Goal: Communication & Community: Answer question/provide support

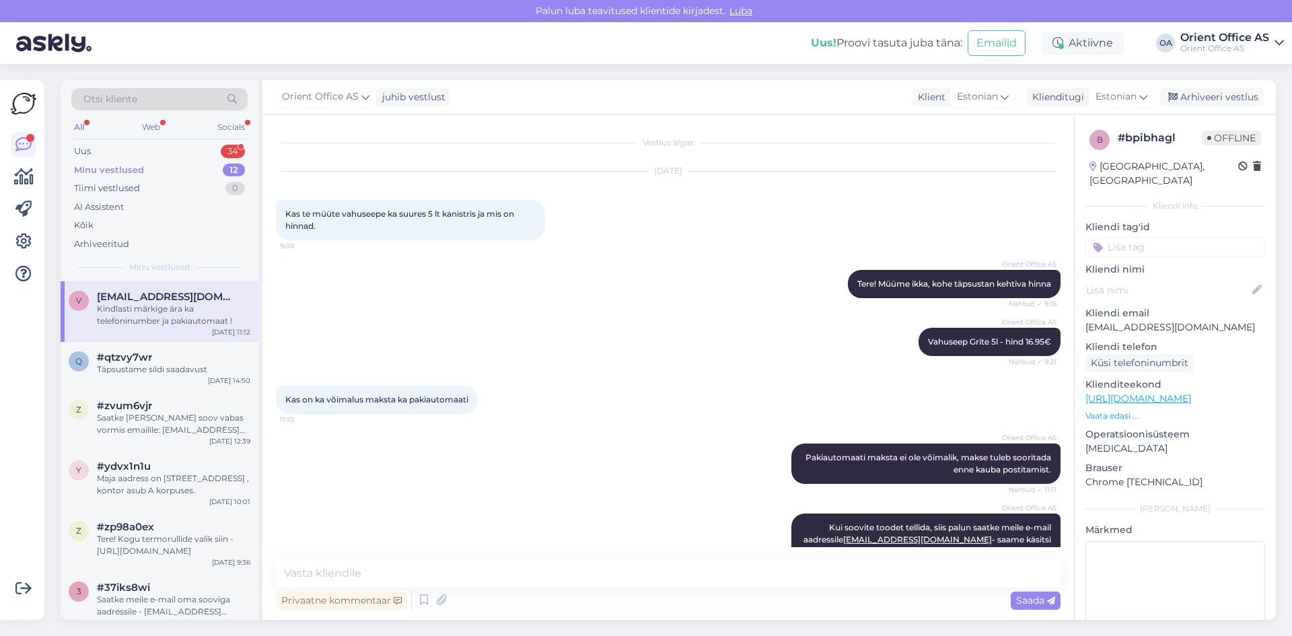
scroll to position [79, 0]
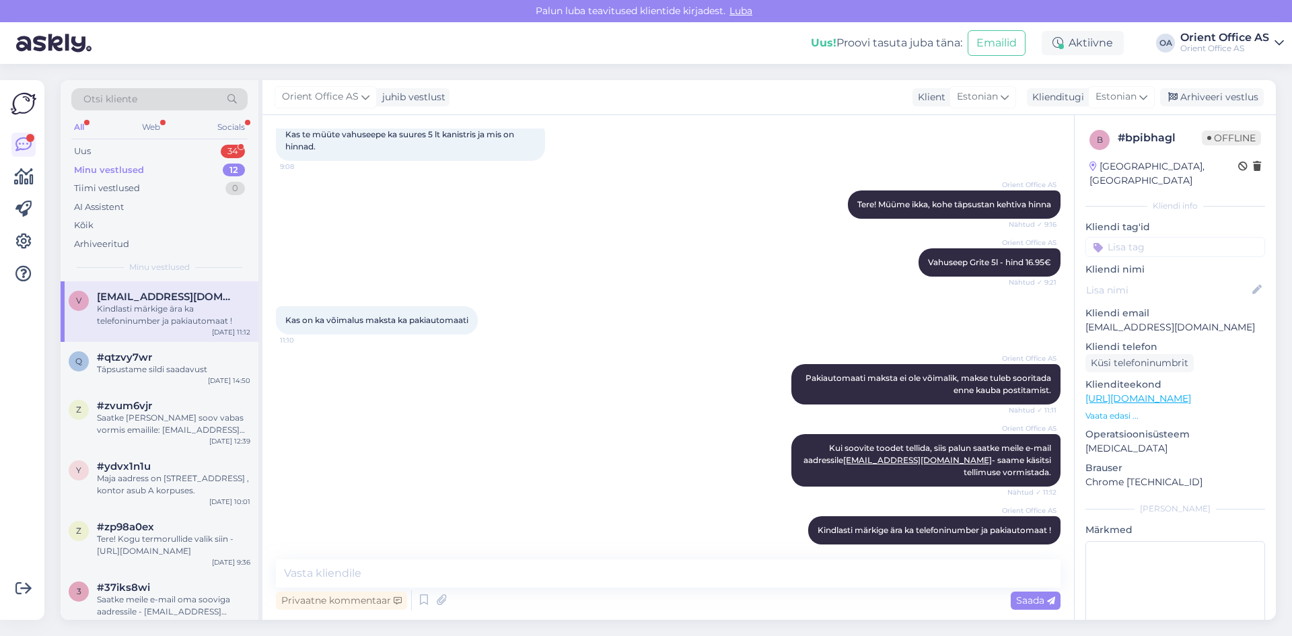
click at [162, 164] on div "Minu vestlused 12" at bounding box center [159, 170] width 176 height 19
click at [187, 142] on div "Uus 34" at bounding box center [159, 151] width 176 height 19
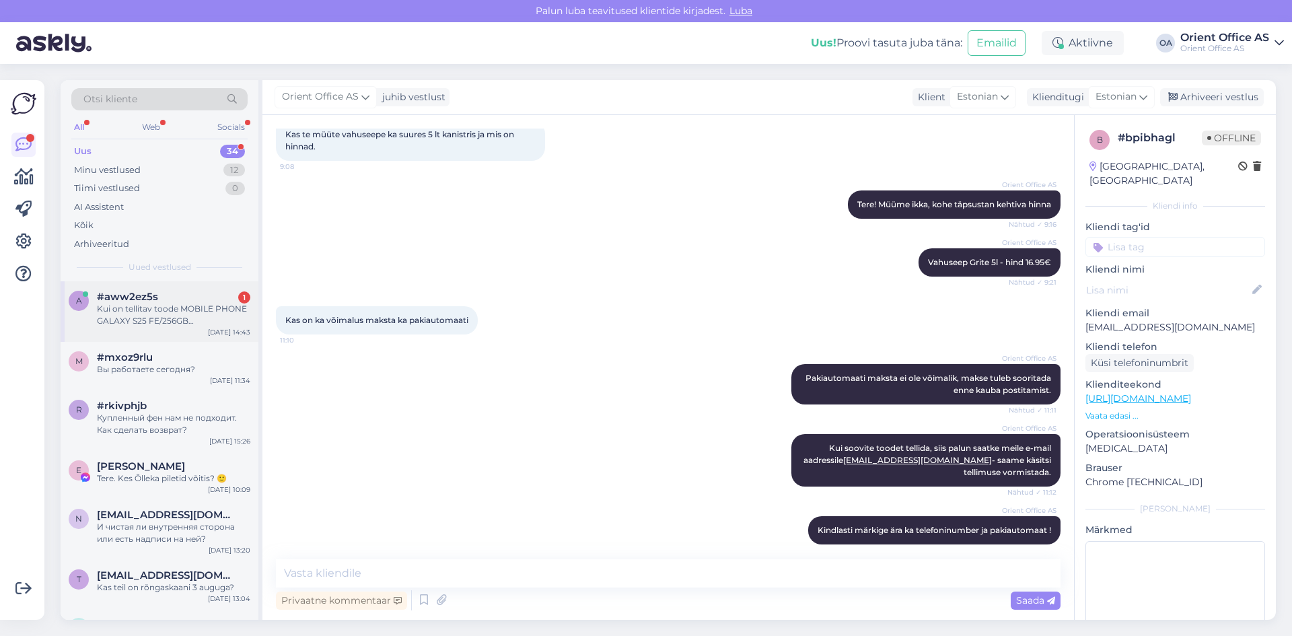
click at [167, 282] on div "a #aww2ez5s 1 Kui on tellitav toode MOBILE PHONE GALAXY S25 FE/256GB [DOMAIN_NA…" at bounding box center [160, 311] width 198 height 61
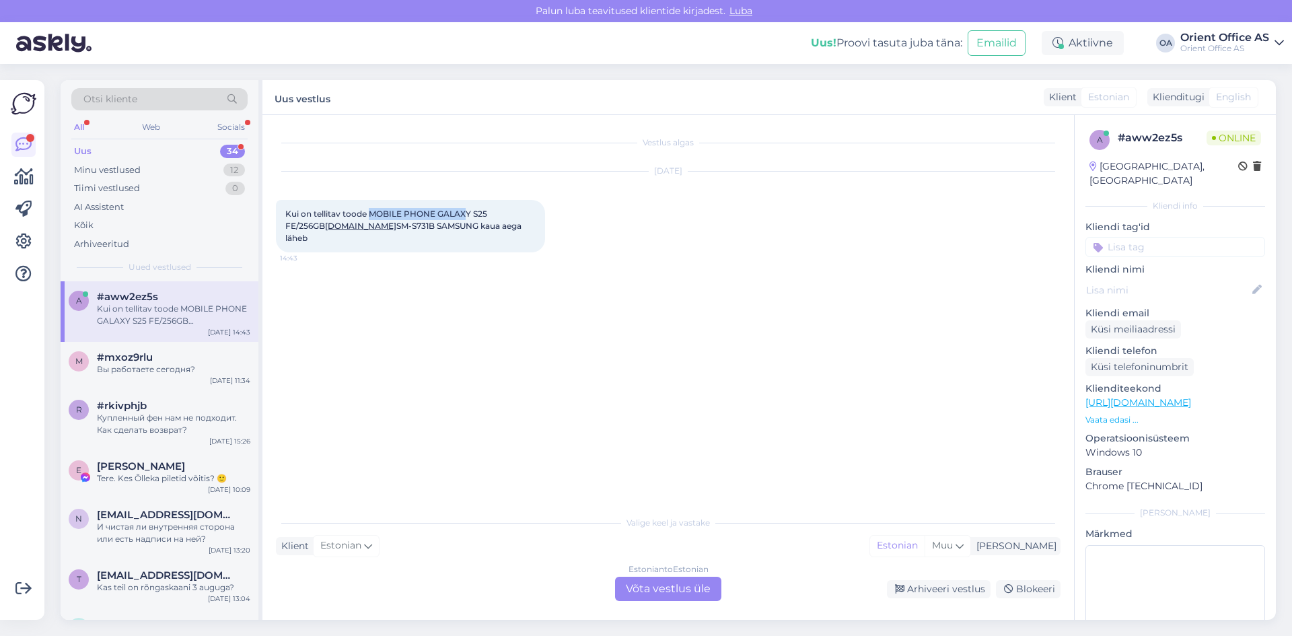
drag, startPoint x: 370, startPoint y: 213, endPoint x: 465, endPoint y: 215, distance: 94.9
click at [465, 215] on span "Kui on tellitav toode MOBILE PHONE GALAXY S25 FE/256GB [DOMAIN_NAME] SM-S731B S…" at bounding box center [404, 226] width 238 height 34
click at [479, 217] on span "Kui on tellitav toode MOBILE PHONE GALAXY S25 FE/256GB [DOMAIN_NAME] SM-S731B S…" at bounding box center [404, 226] width 238 height 34
drag, startPoint x: 488, startPoint y: 216, endPoint x: 440, endPoint y: 216, distance: 47.8
click at [440, 216] on span "Kui on tellitav toode MOBILE PHONE GALAXY S25 FE/256GB [DOMAIN_NAME] SM-S731B S…" at bounding box center [404, 226] width 238 height 34
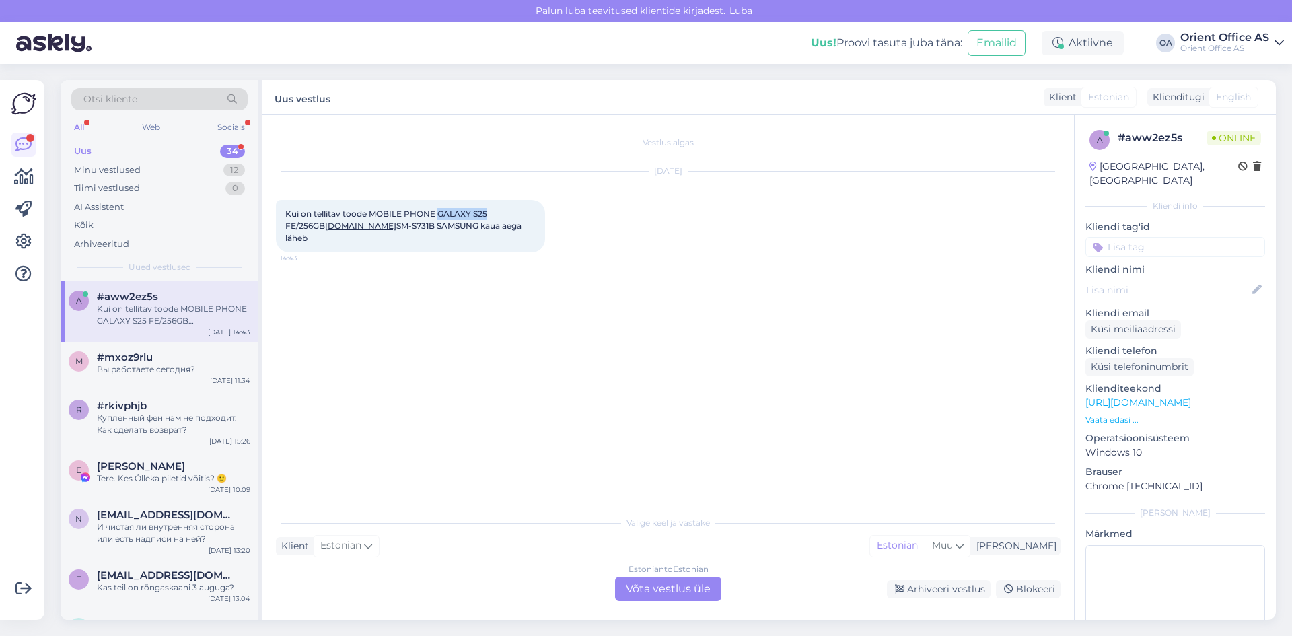
copy span "GALAXY S25"
click at [679, 589] on div "Estonian to Estonian Võta vestlus üle" at bounding box center [668, 589] width 106 height 24
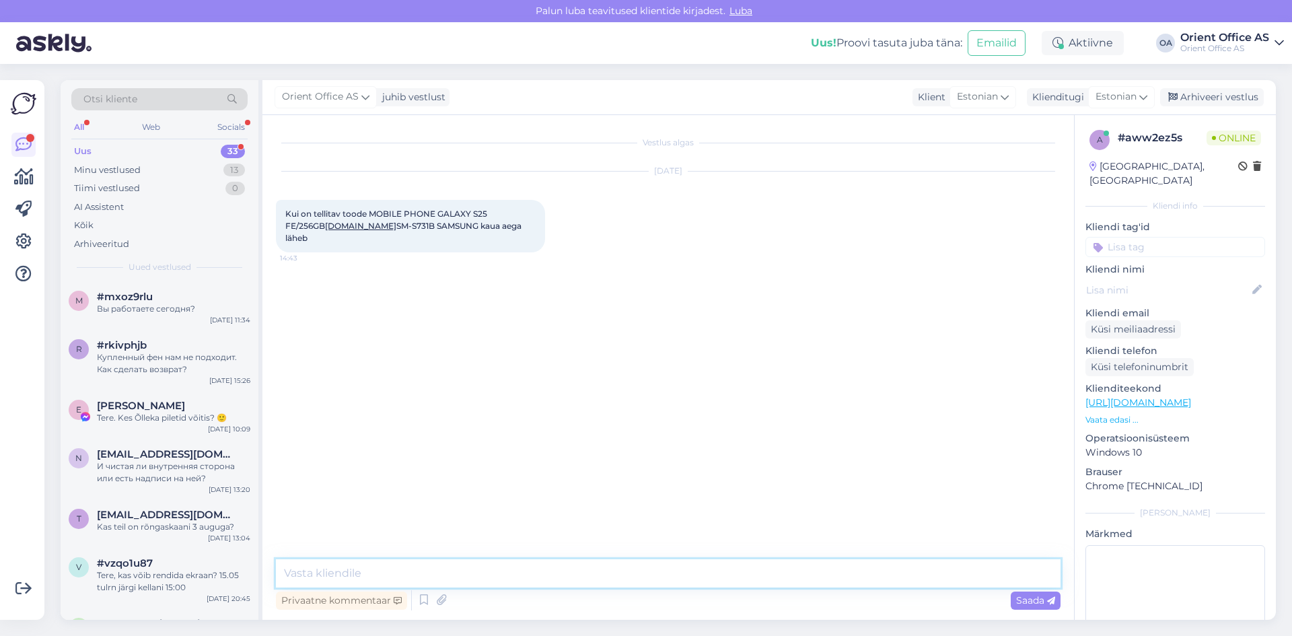
click at [383, 575] on textarea at bounding box center [668, 573] width 785 height 28
type textarea "Tere! Toode jõuab pealattu 3-5 tööpäeva jooksul."
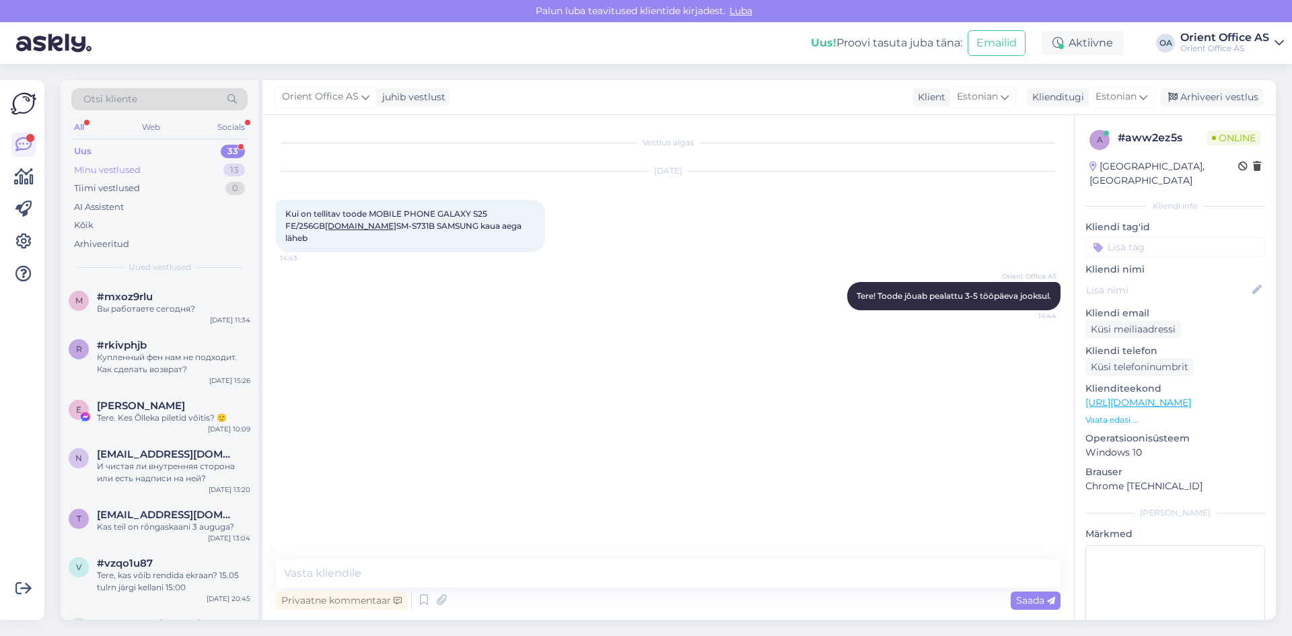
click at [134, 170] on div "Minu vestlused" at bounding box center [107, 170] width 67 height 13
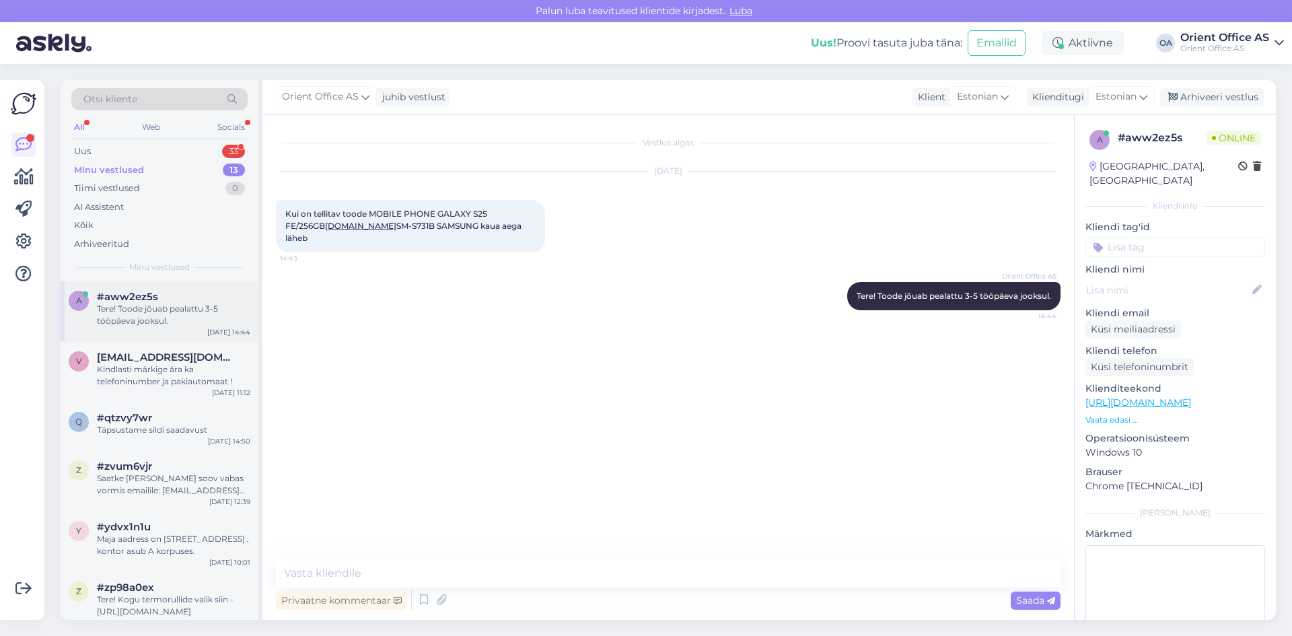
click at [116, 310] on div "Tere! Toode jõuab pealattu 3-5 tööpäeva jooksul." at bounding box center [173, 315] width 153 height 24
click at [522, 573] on textarea at bounding box center [668, 573] width 785 height 28
type textarea "T"
click at [147, 374] on div "Kindlasti märkige ära ka telefoninumber ja pakiautomaat !" at bounding box center [173, 375] width 153 height 24
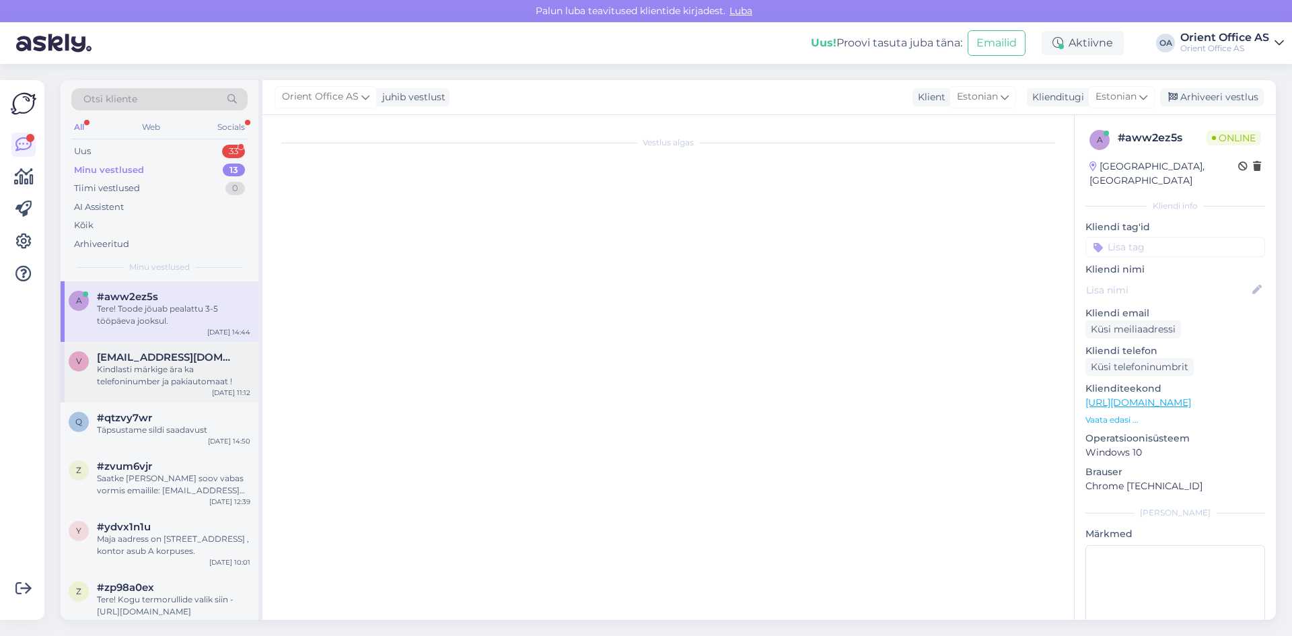
scroll to position [79, 0]
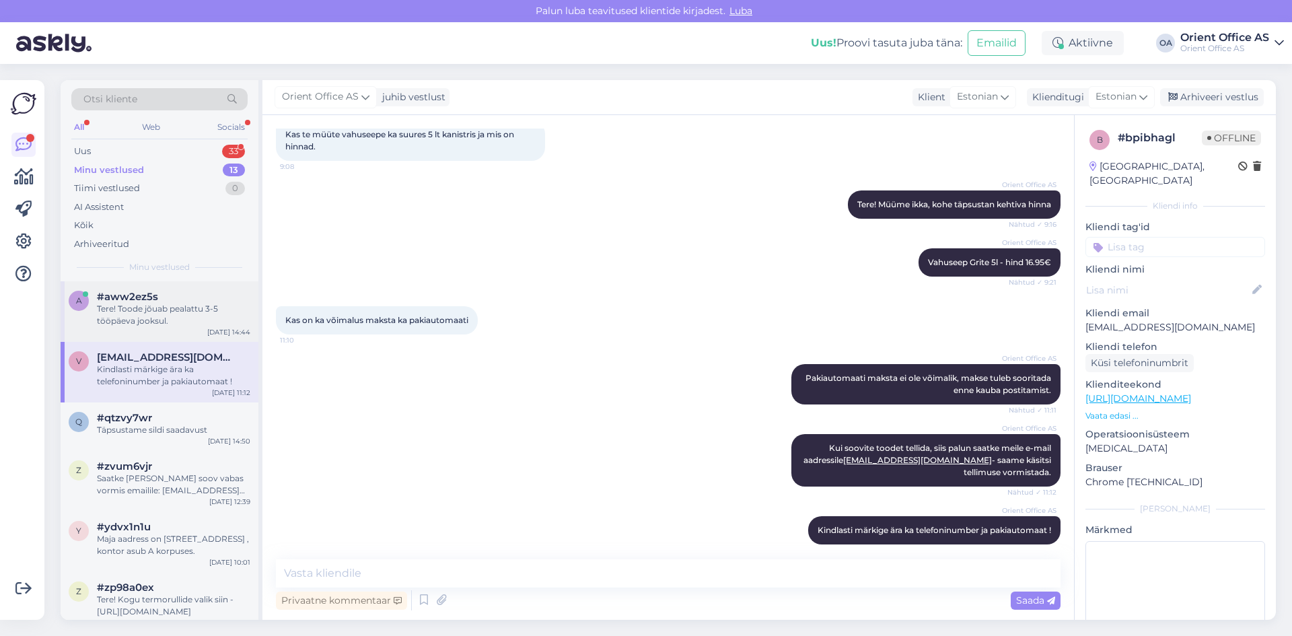
click at [118, 295] on span "#aww2ez5s" at bounding box center [127, 297] width 61 height 12
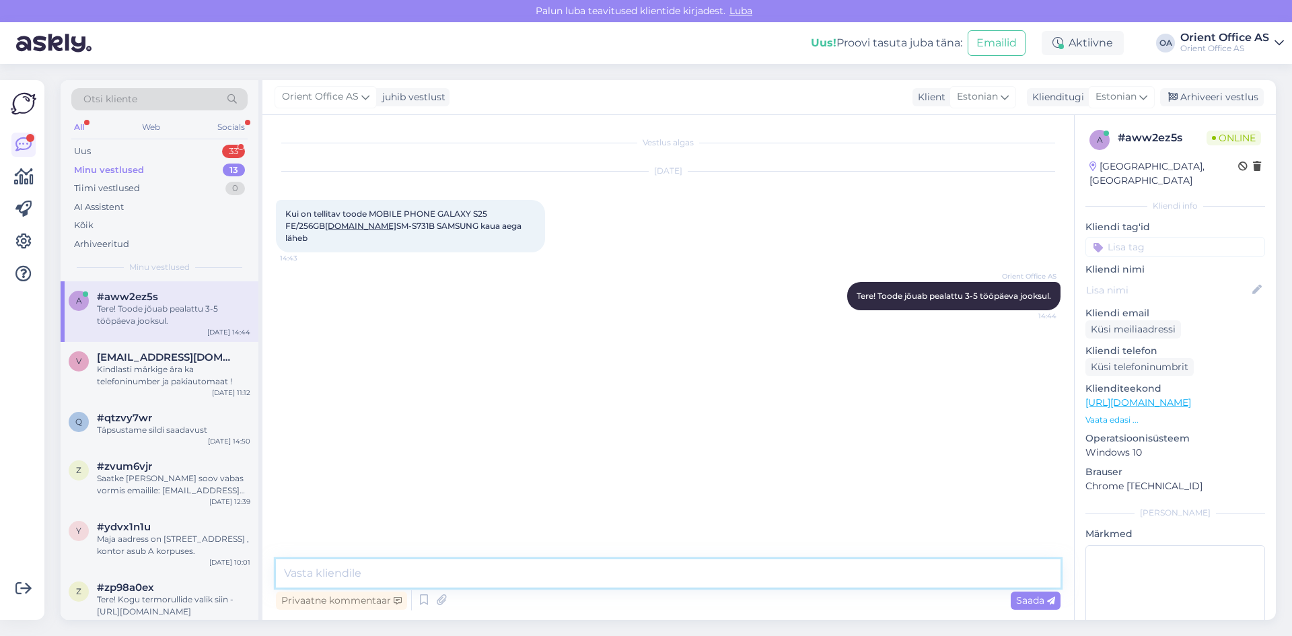
click at [365, 584] on textarea at bounding box center [668, 573] width 785 height 28
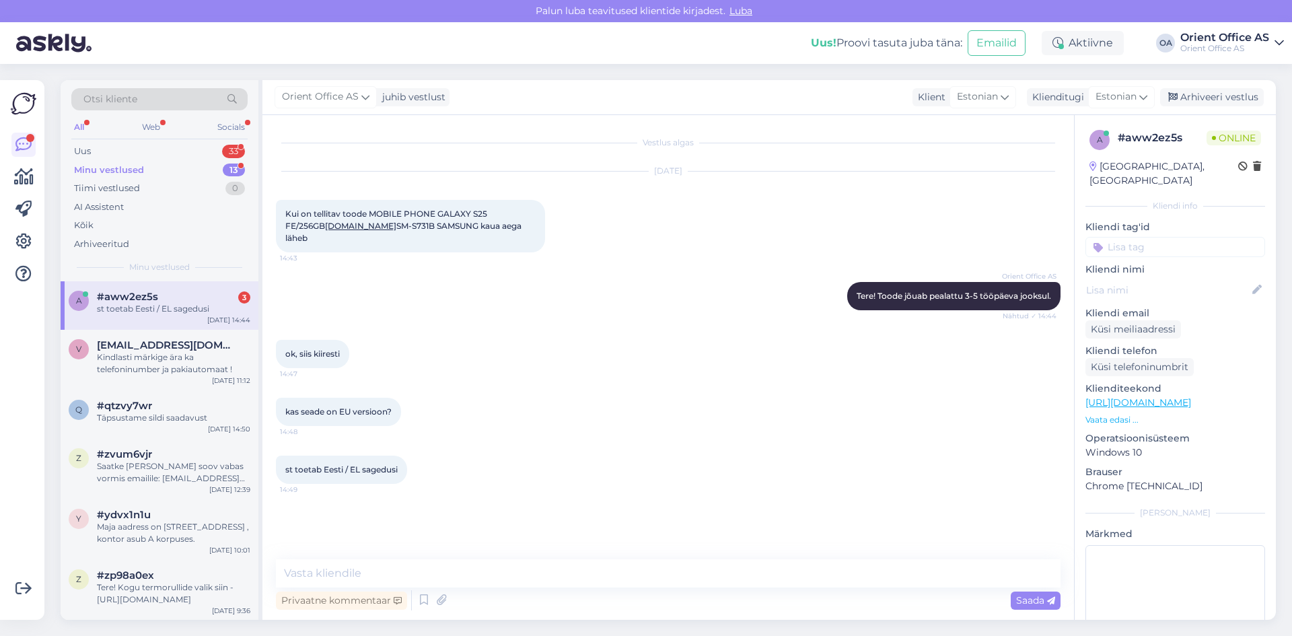
click at [173, 311] on div "st toetab Eesti / EL sagedusi" at bounding box center [173, 309] width 153 height 12
drag, startPoint x: 372, startPoint y: 214, endPoint x: 499, endPoint y: 216, distance: 127.2
click at [499, 216] on span "Kui on tellitav toode MOBILE PHONE GALAXY S25 FE/256GB [DOMAIN_NAME] SM-S731B S…" at bounding box center [404, 226] width 238 height 34
copy span "MOBILE PHONE GALAXY S25 FE"
drag, startPoint x: 283, startPoint y: 395, endPoint x: 418, endPoint y: 407, distance: 135.1
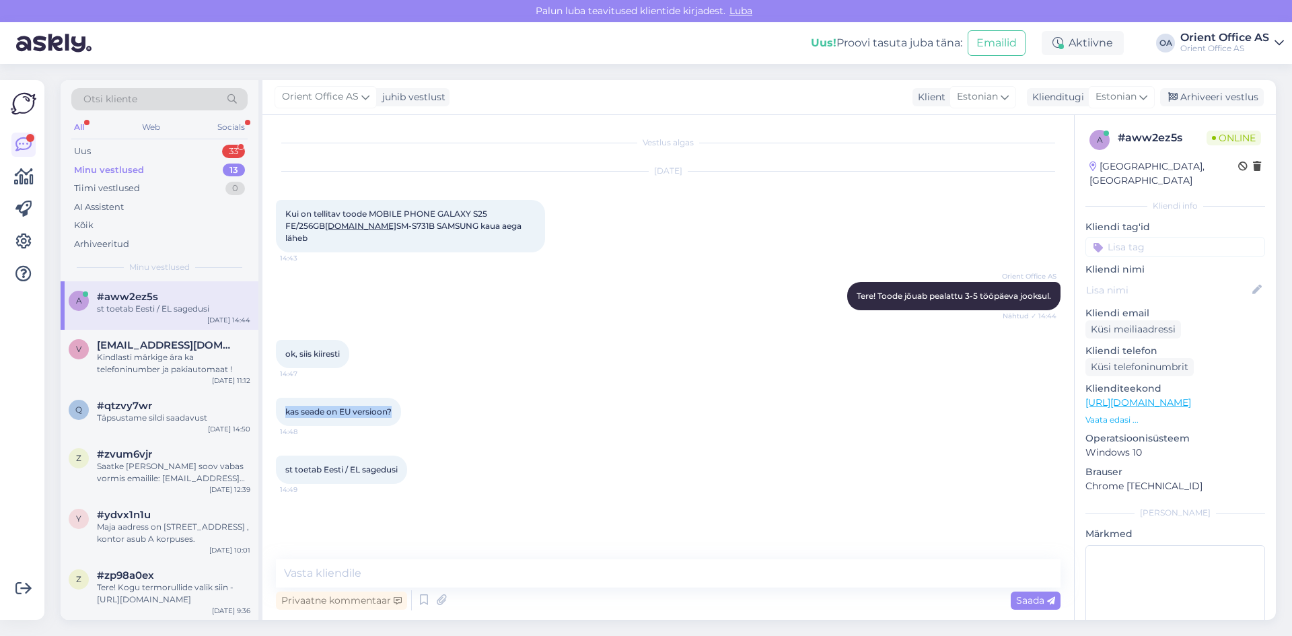
click at [418, 407] on div "kas seade on EU versioon? 14:48" at bounding box center [668, 412] width 785 height 58
copy span "kas seade on EU versioon?"
drag, startPoint x: 283, startPoint y: 458, endPoint x: 429, endPoint y: 462, distance: 145.5
click at [427, 462] on div "st toetab Eesti / EL sagedusi 14:49" at bounding box center [668, 470] width 785 height 58
copy span "st toetab Eesti / EL sagedusi"
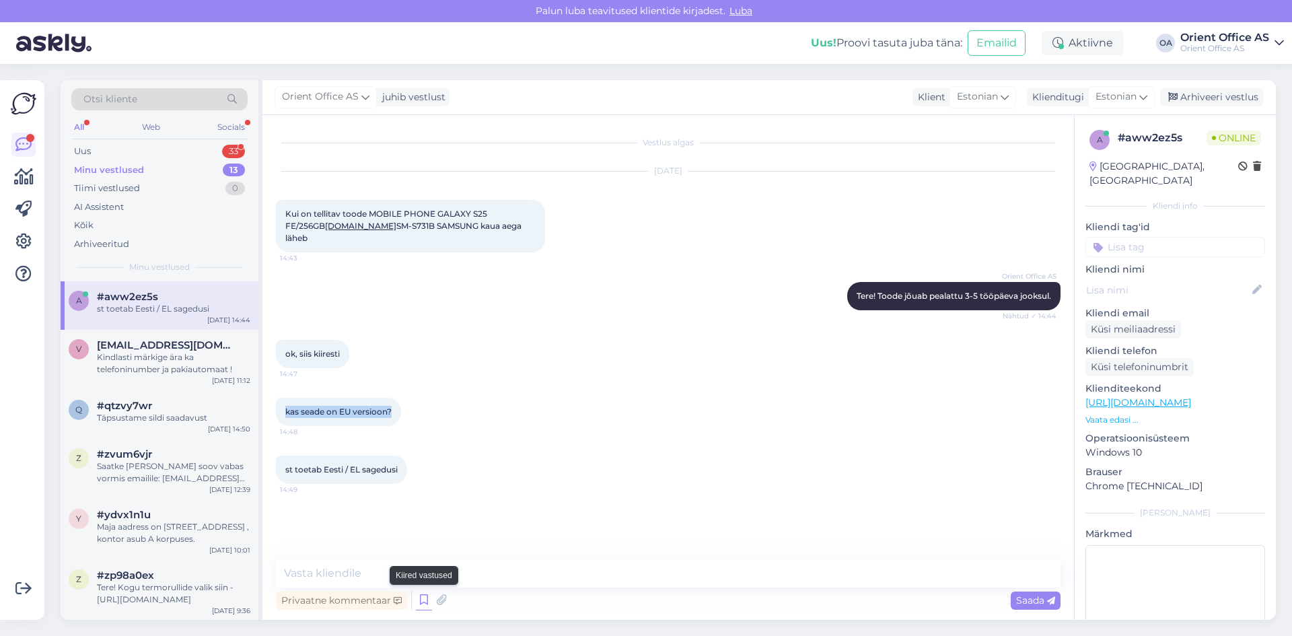
click at [421, 596] on icon at bounding box center [424, 600] width 16 height 20
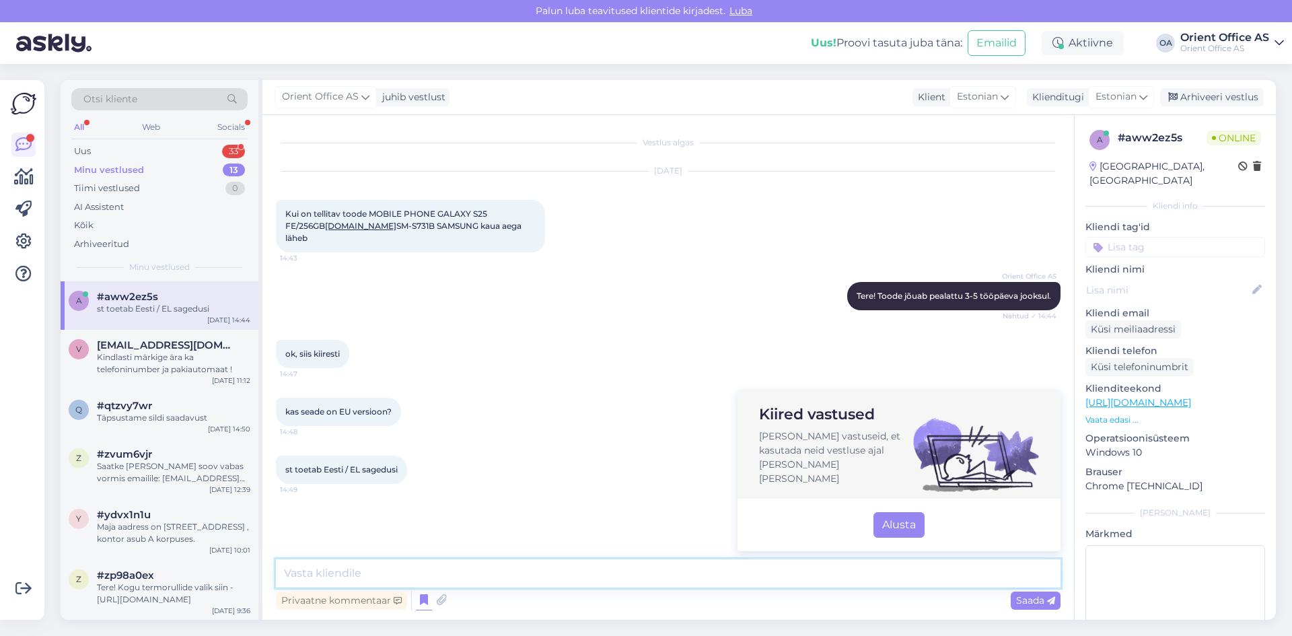
click at [493, 568] on textarea at bounding box center [668, 573] width 785 height 28
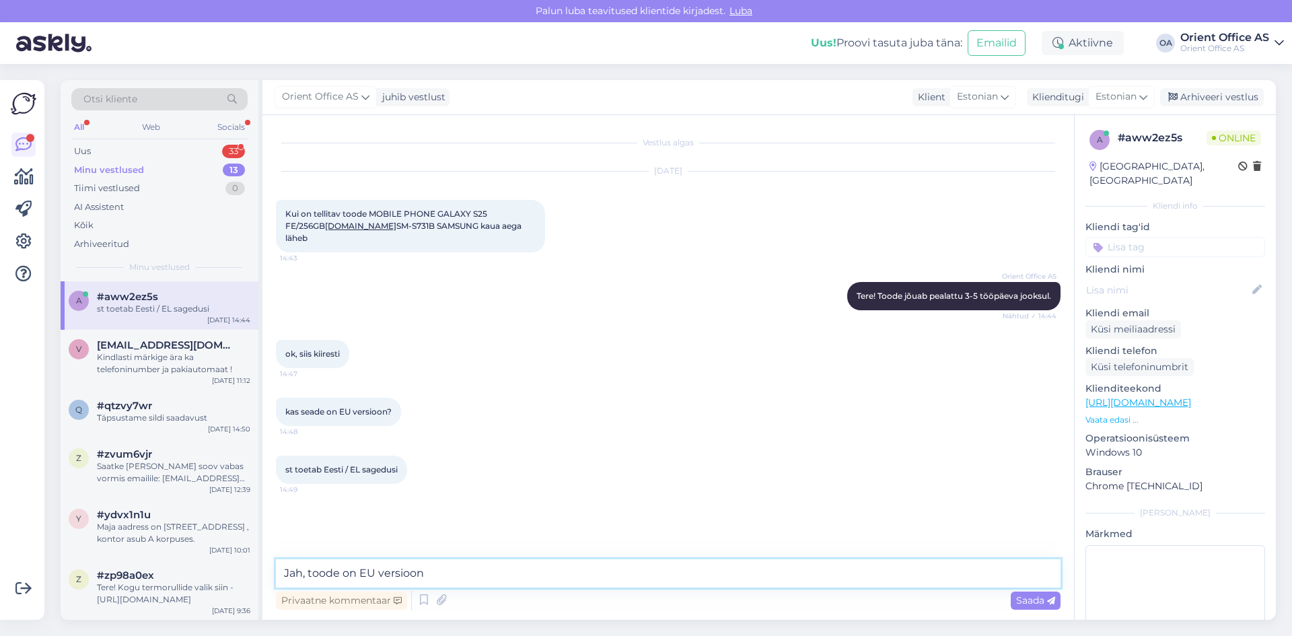
type textarea "Jah, toode on EU versioon"
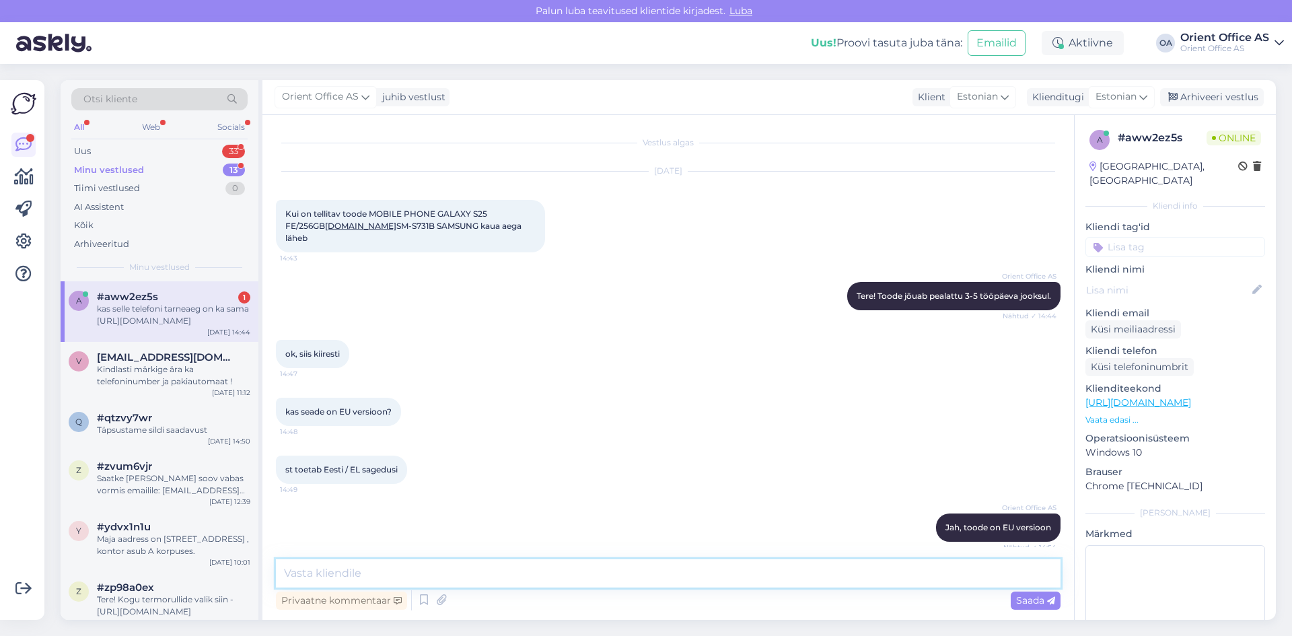
scroll to position [79, 0]
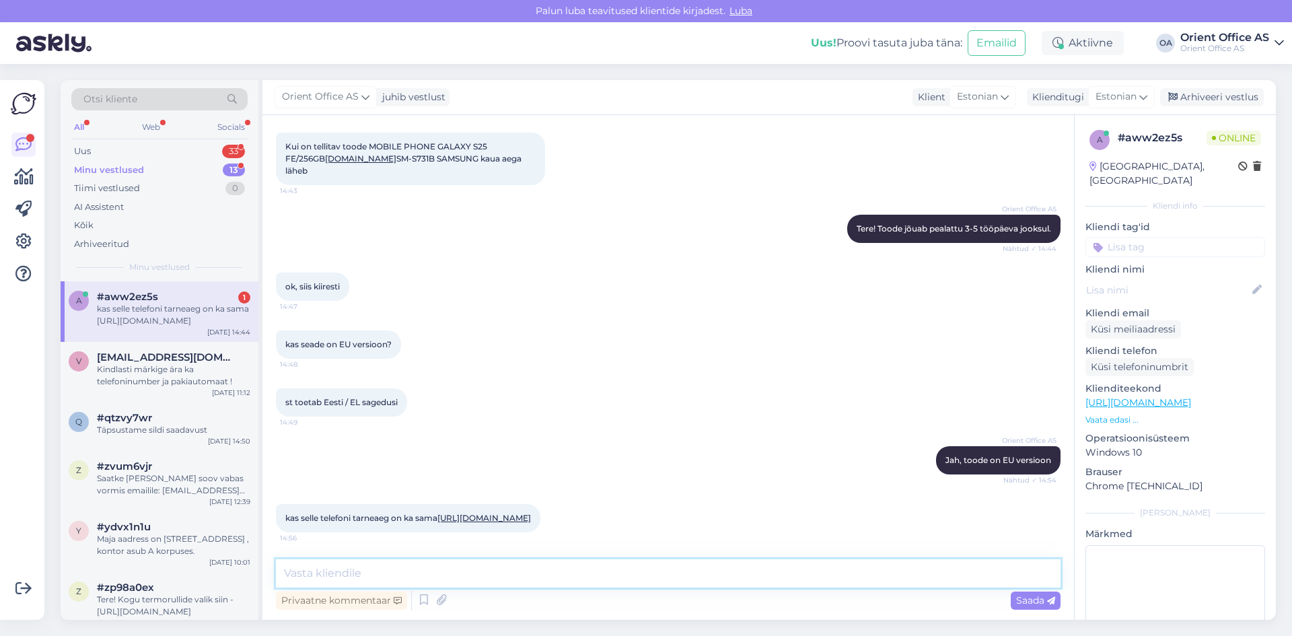
click at [393, 563] on textarea at bounding box center [668, 573] width 785 height 28
type textarea "Kõikide"
drag, startPoint x: 328, startPoint y: 573, endPoint x: 183, endPoint y: 574, distance: 144.7
click at [183, 574] on div "Otsi kliente All Web Socials Uus 33 Minu vestlused 13 Tiimi vestlused 0 AI Assi…" at bounding box center [669, 350] width 1216 height 540
click at [438, 513] on link "[URL][DOMAIN_NAME]" at bounding box center [485, 518] width 94 height 10
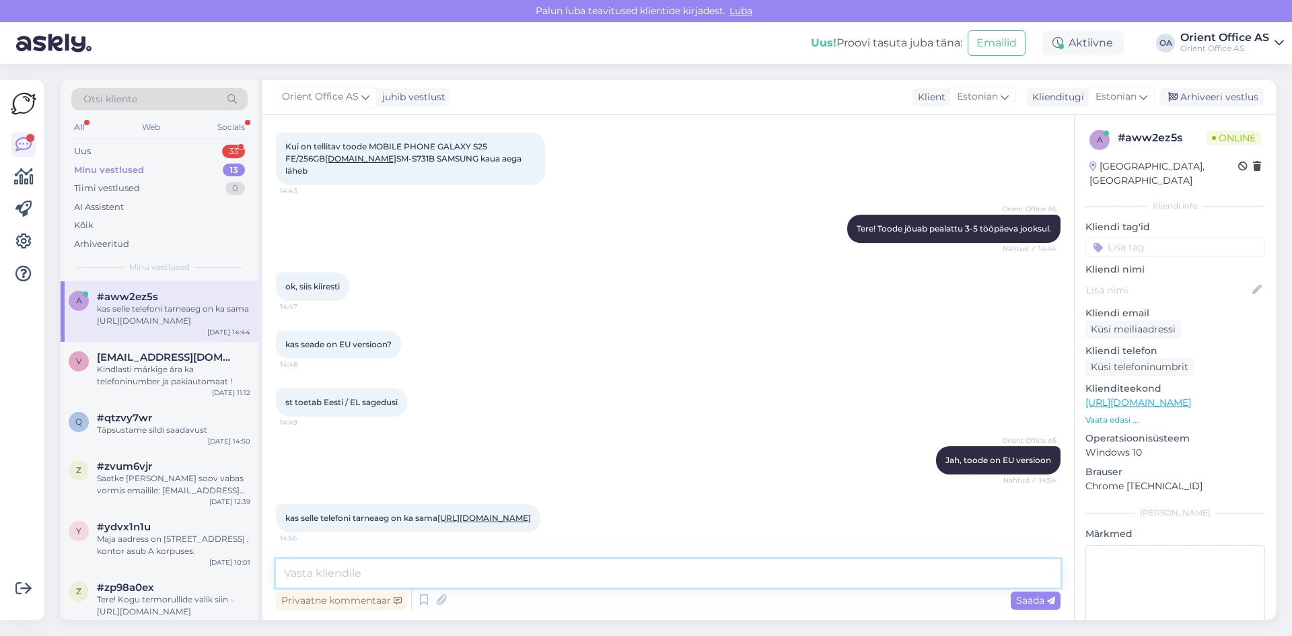
click at [429, 571] on textarea at bounding box center [668, 573] width 785 height 28
type textarea "Selle telefoni tarneaeg on sama"
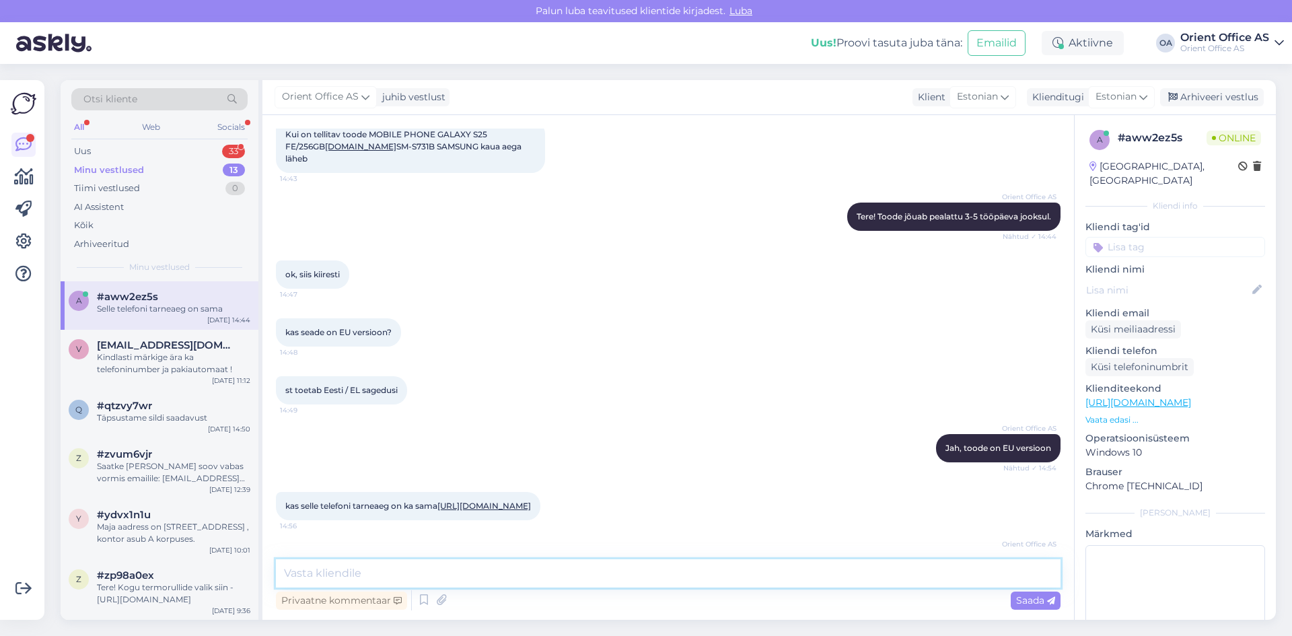
scroll to position [137, 0]
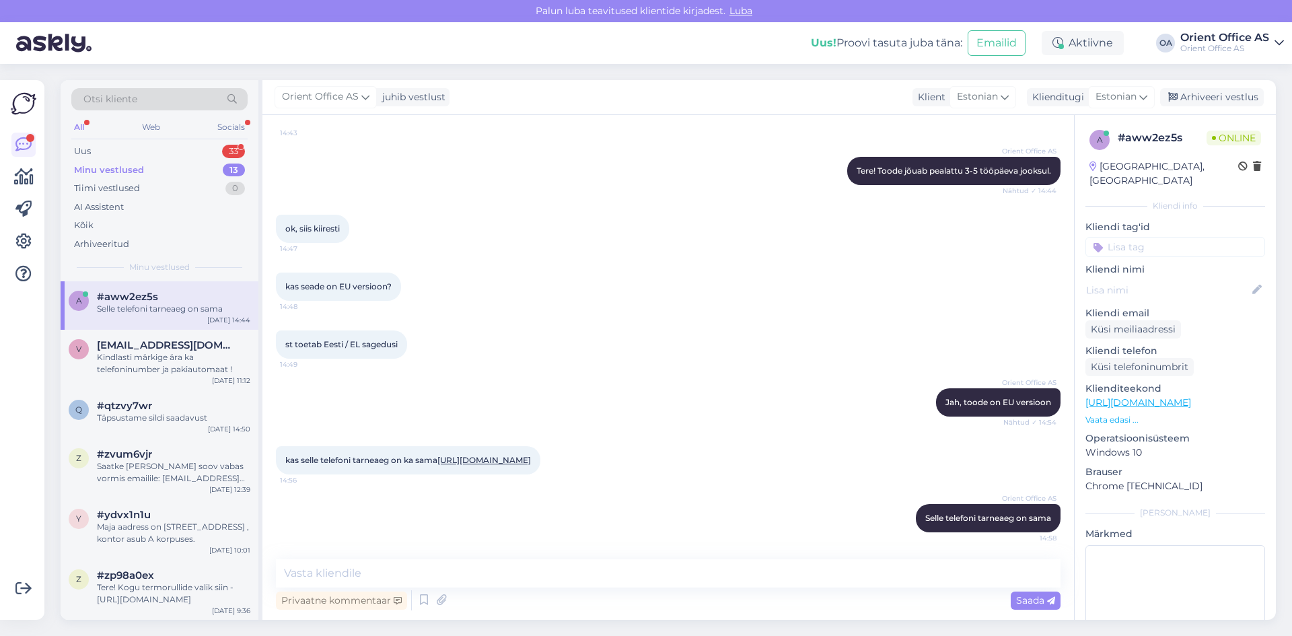
click at [145, 166] on div "Minu vestlused 13" at bounding box center [159, 170] width 176 height 19
click at [158, 139] on div "Otsi kliente All Web Socials Uus 33 Minu vestlused 13 Tiimi vestlused 0 AI Assi…" at bounding box center [160, 180] width 198 height 201
click at [154, 151] on div "Uus 33" at bounding box center [159, 151] width 176 height 19
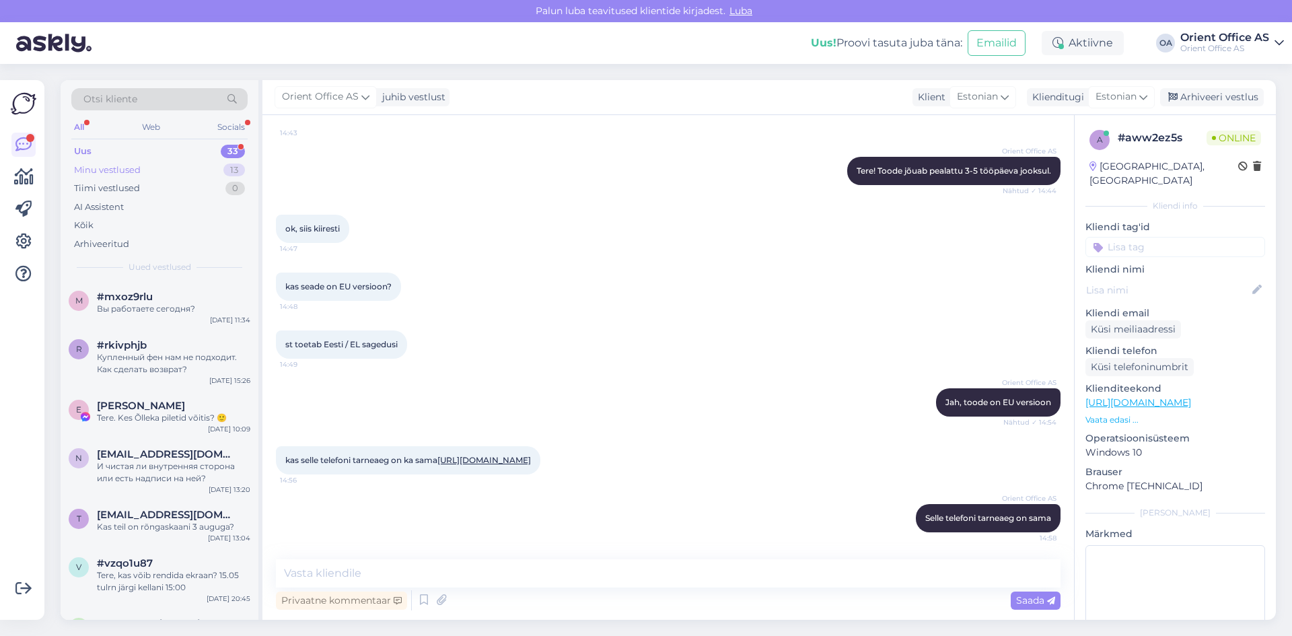
click at [151, 162] on div "Minu vestlused 13" at bounding box center [159, 170] width 176 height 19
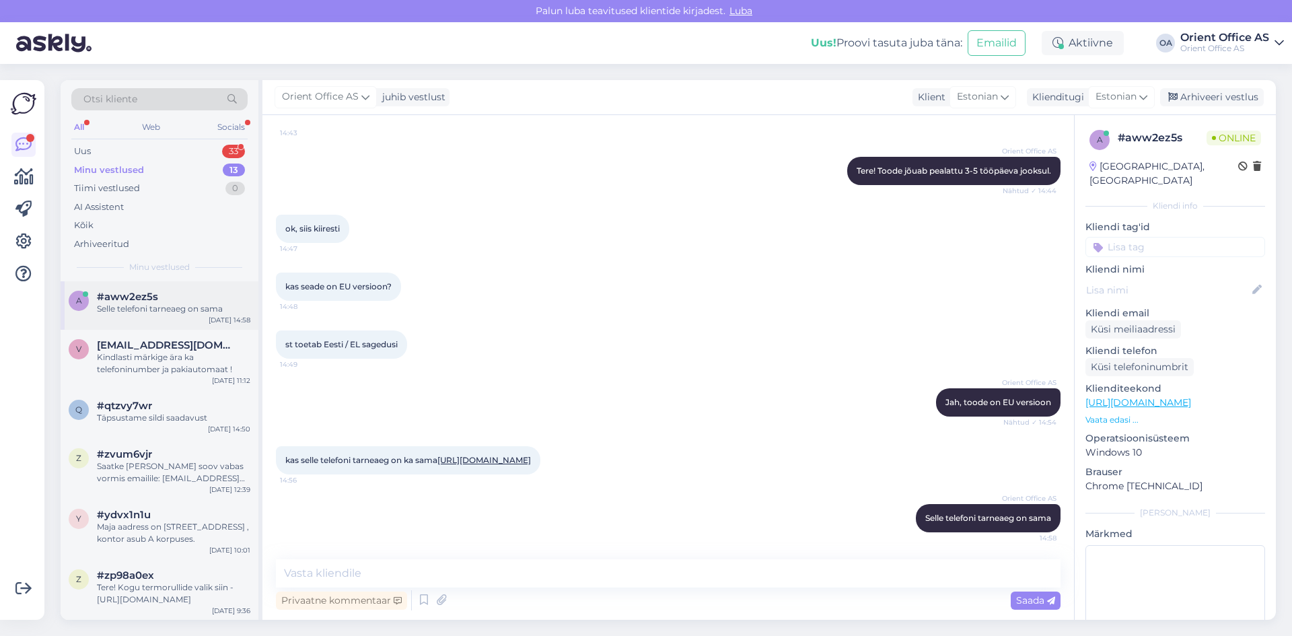
click at [107, 314] on div "Selle telefoni tarneaeg on sama" at bounding box center [173, 309] width 153 height 12
click at [127, 164] on div "Minu vestlused" at bounding box center [109, 170] width 70 height 13
click at [158, 291] on div "#aww2ez5s" at bounding box center [173, 297] width 153 height 12
click at [106, 154] on div "Uus 33" at bounding box center [159, 151] width 176 height 19
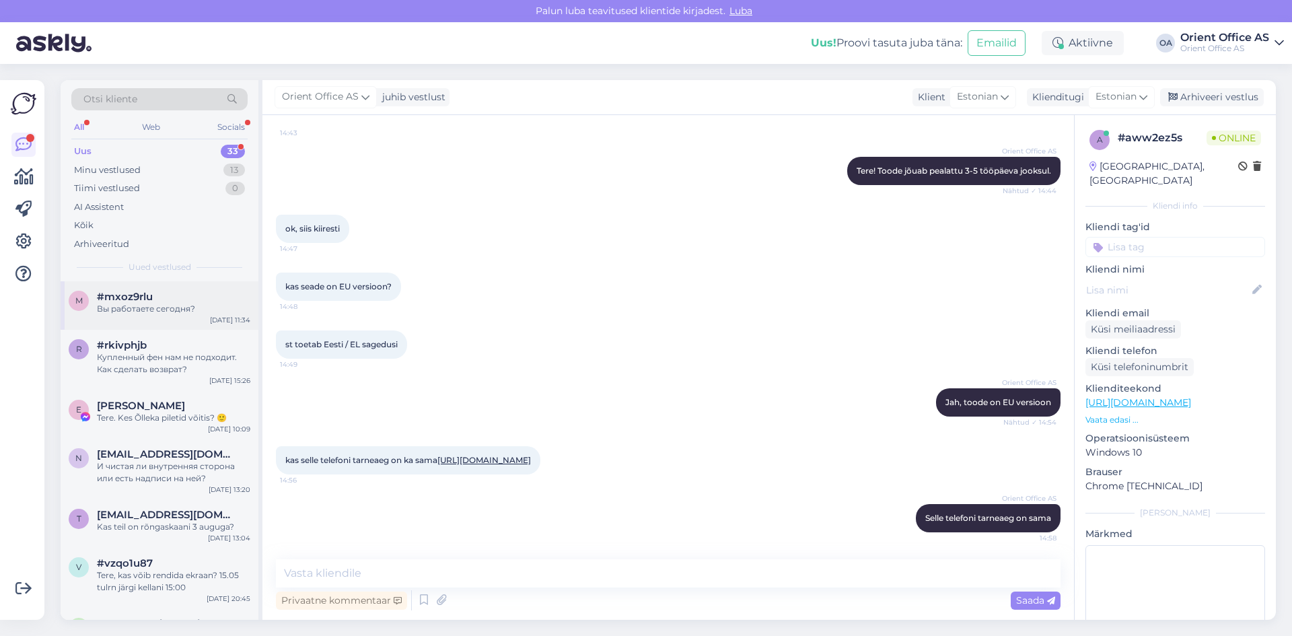
click at [167, 304] on div "Вы работаете сегодня?" at bounding box center [173, 309] width 153 height 12
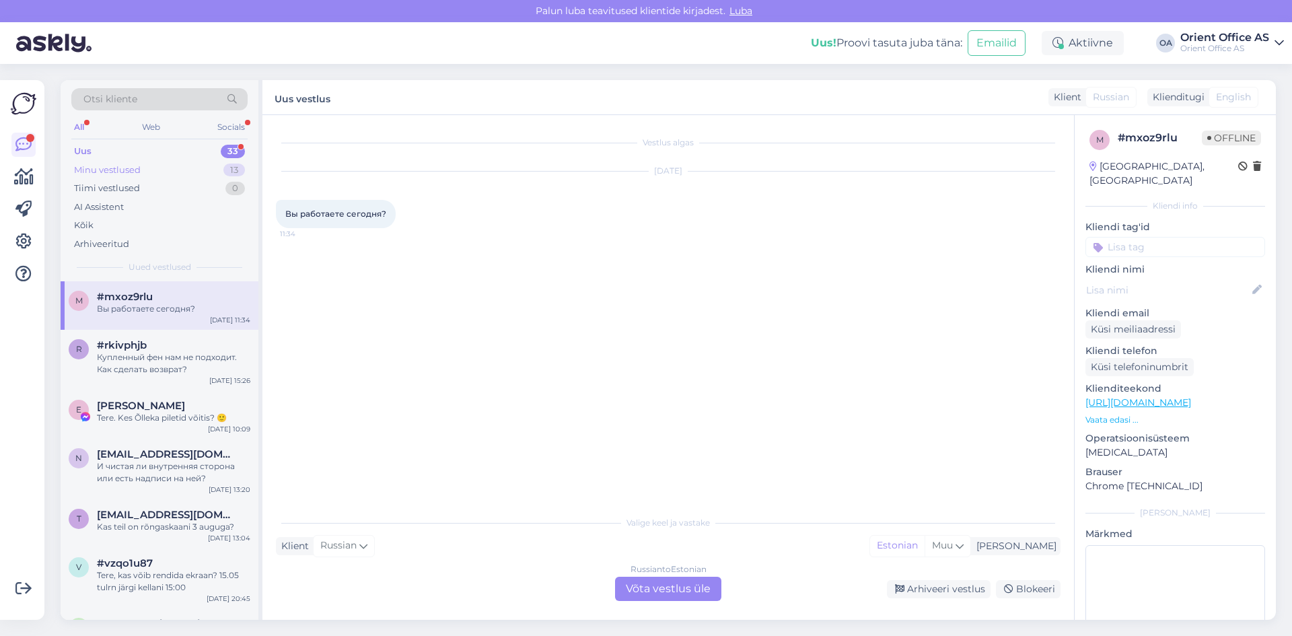
click at [149, 161] on div "Minu vestlused 13" at bounding box center [159, 170] width 176 height 19
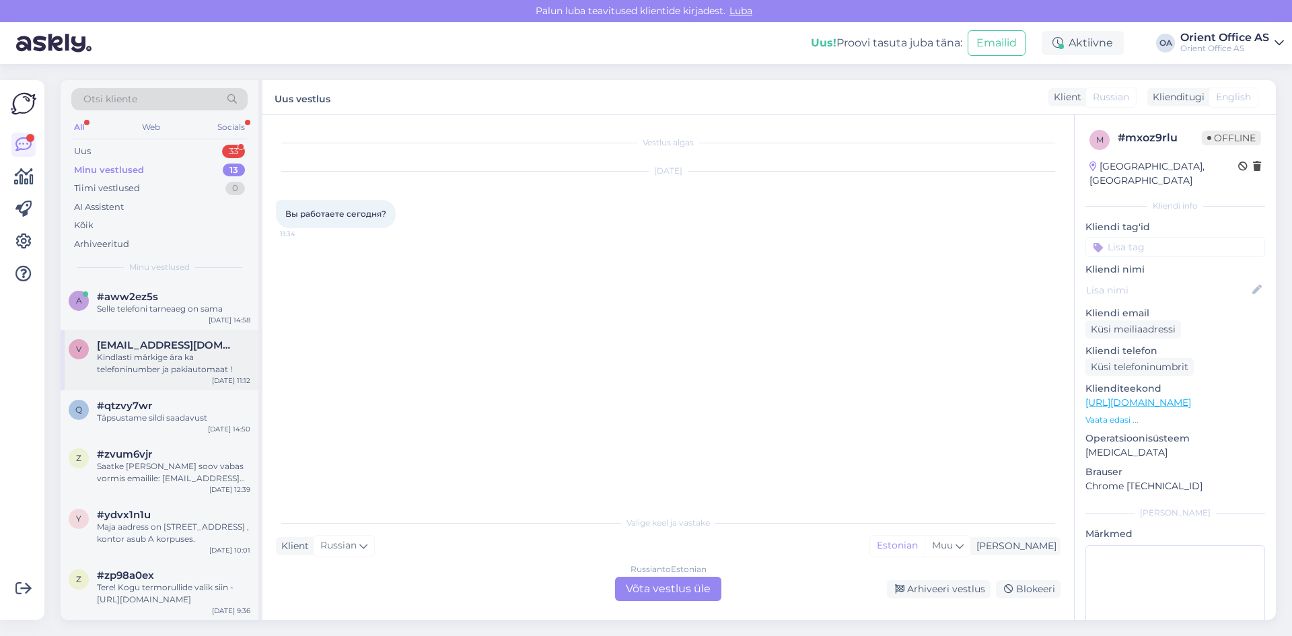
click at [143, 342] on span "[EMAIL_ADDRESS][DOMAIN_NAME]" at bounding box center [167, 345] width 140 height 12
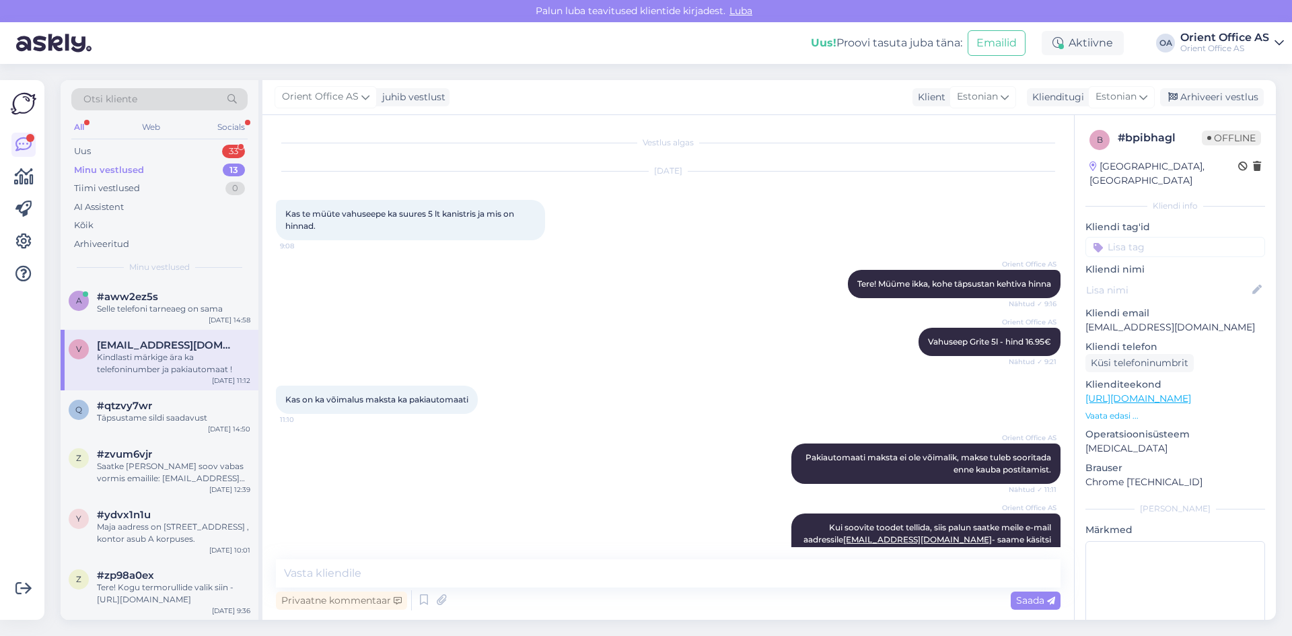
scroll to position [79, 0]
